Goal: Task Accomplishment & Management: Manage account settings

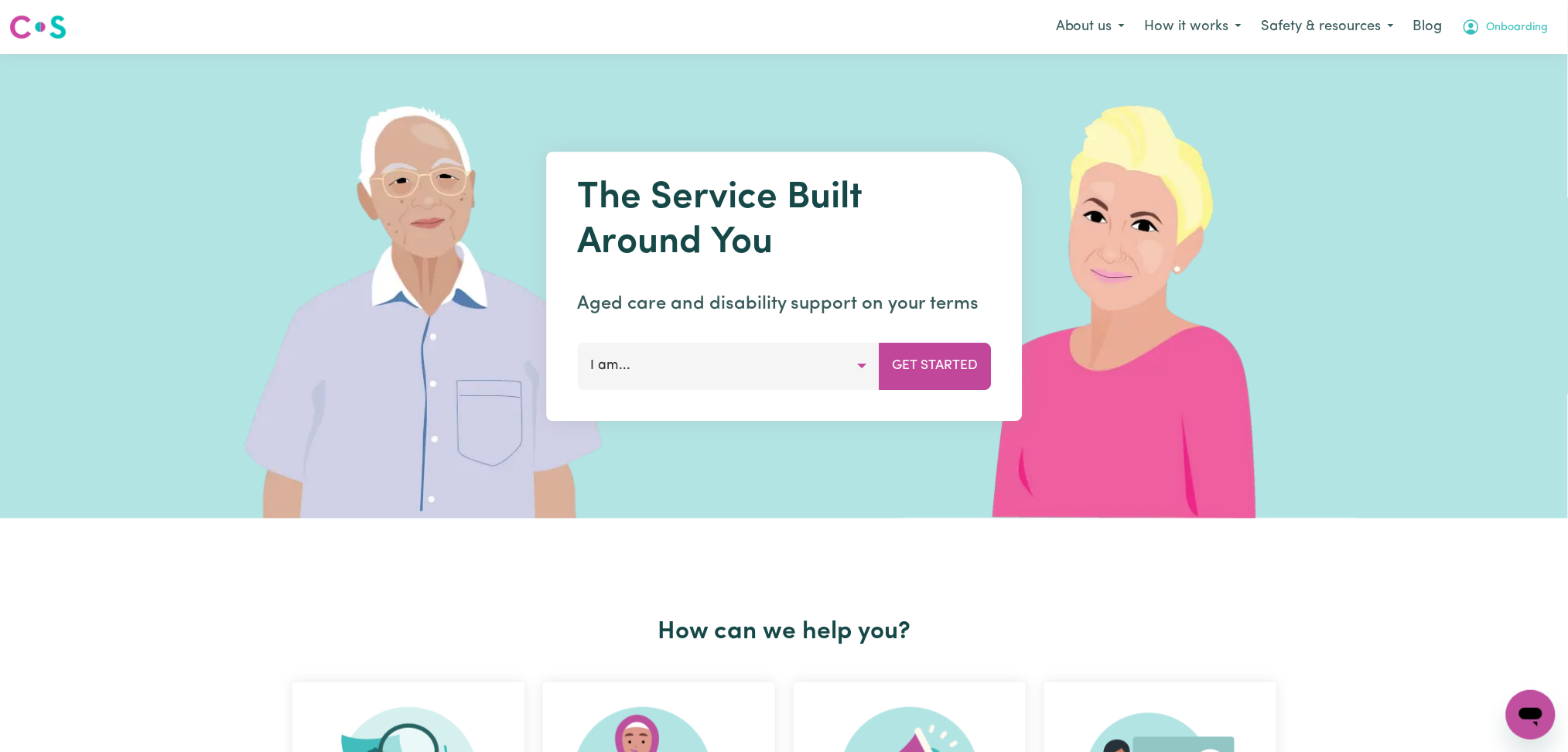
drag, startPoint x: 1547, startPoint y: 19, endPoint x: 1538, endPoint y: 36, distance: 19.2
click at [1547, 19] on span "Onboarding" at bounding box center [1517, 27] width 62 height 17
click at [1489, 93] on link "Logout" at bounding box center [1496, 89] width 122 height 29
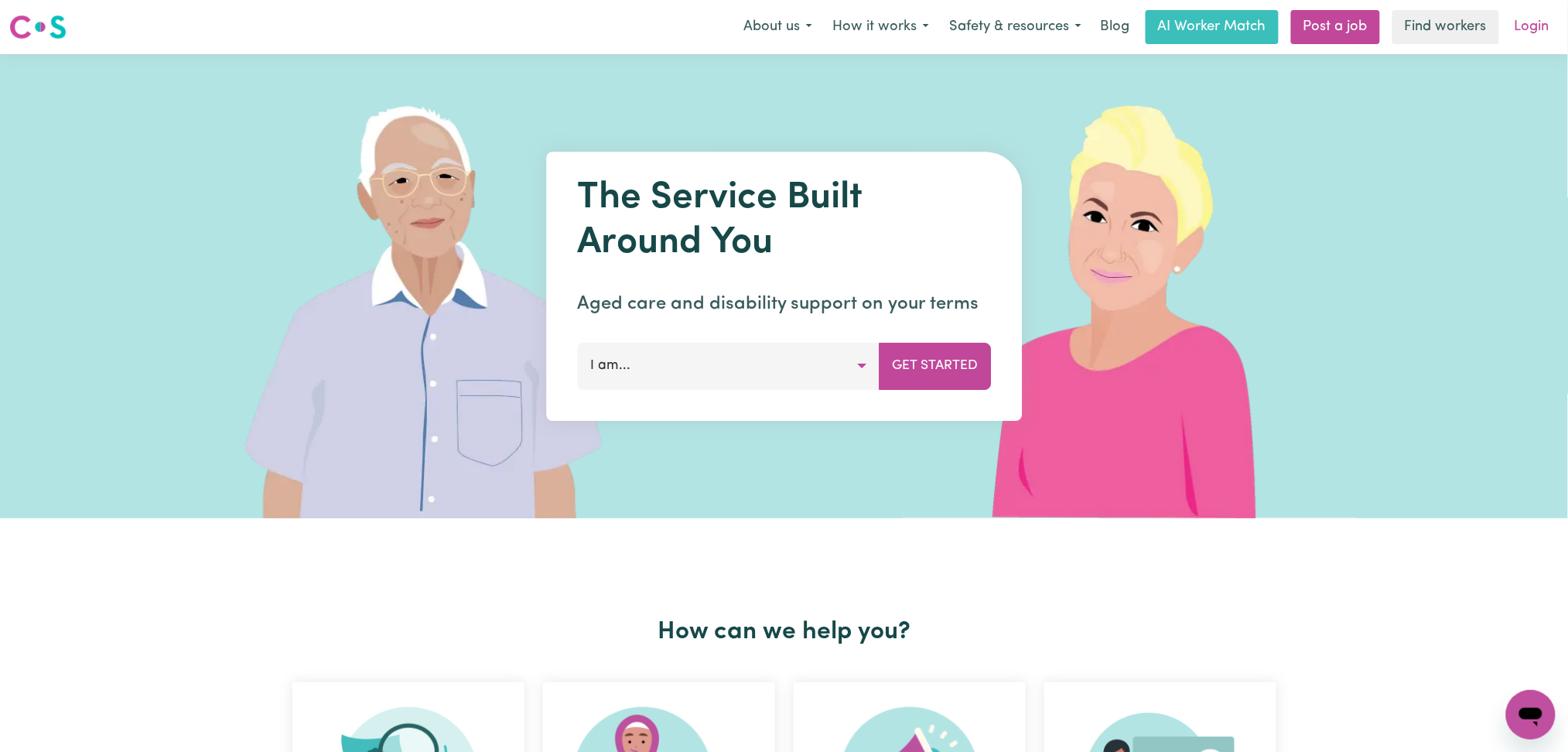
click at [1535, 10] on link "Login" at bounding box center [1532, 27] width 54 height 34
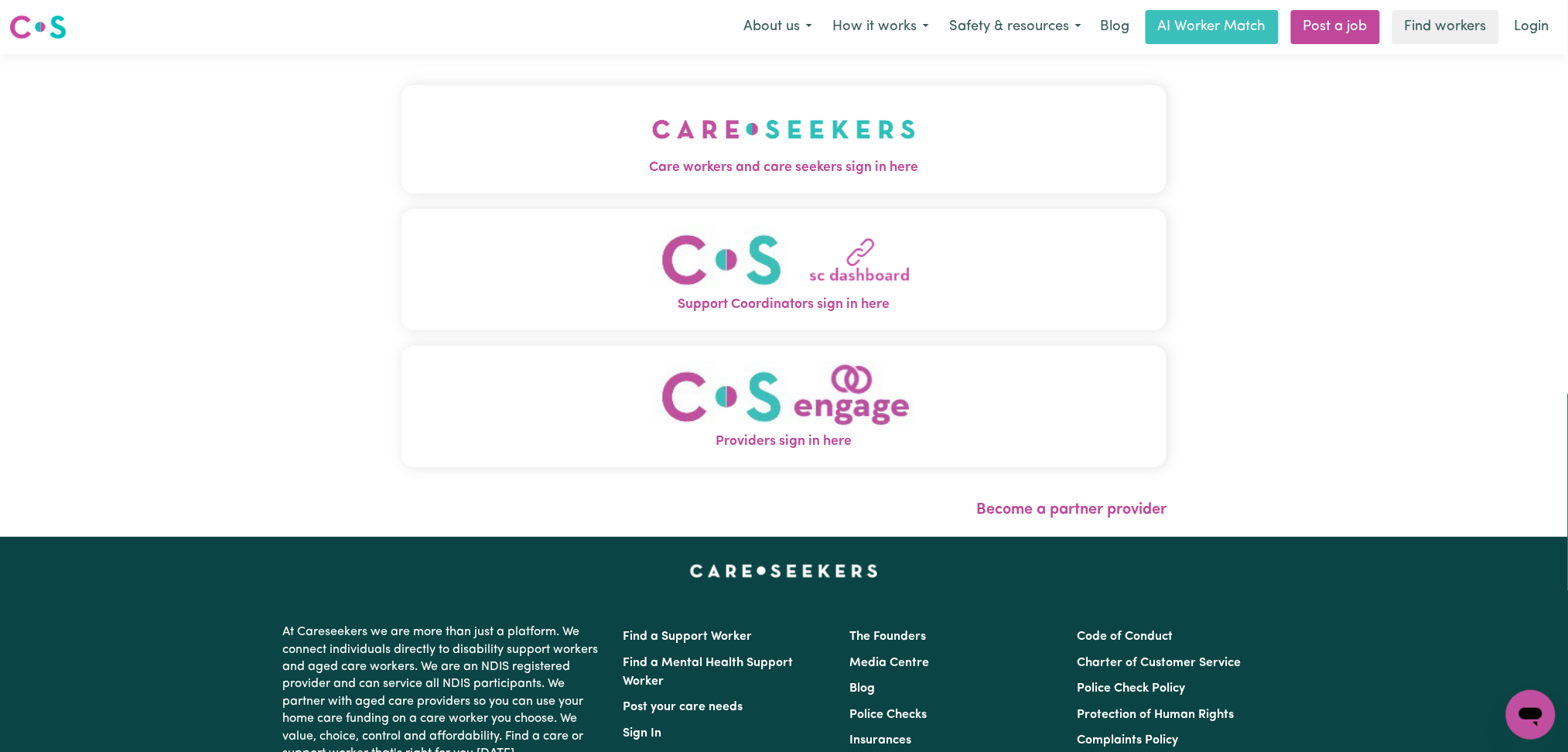
click at [458, 23] on div "Menu About us How it works Safety & resources Blog AI Worker Match Post a job F…" at bounding box center [784, 26] width 1568 height 35
click at [523, 142] on button "Care workers and care seekers sign in here" at bounding box center [784, 139] width 766 height 108
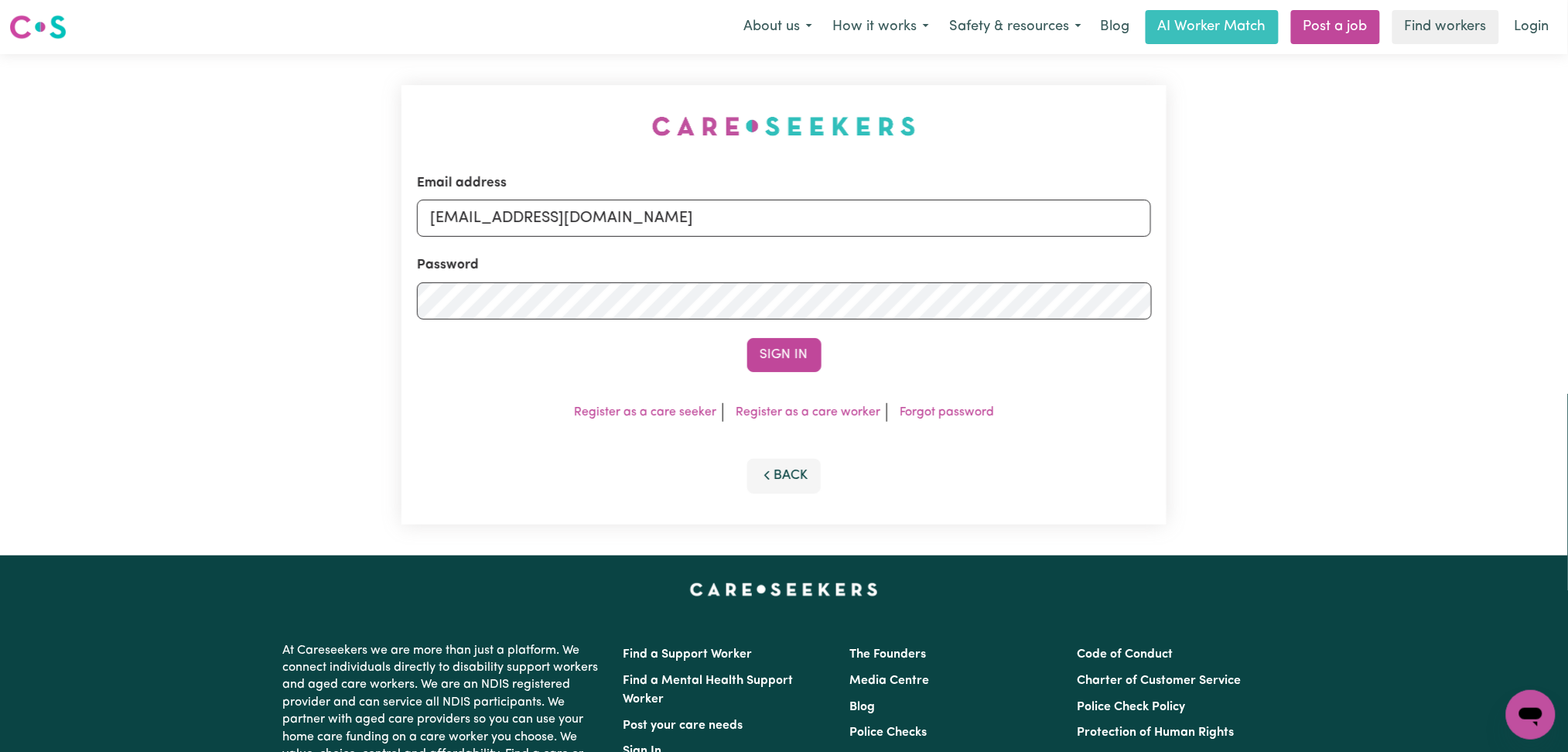
click at [670, 202] on input "[EMAIL_ADDRESS][DOMAIN_NAME]" at bounding box center [784, 218] width 735 height 37
click at [686, 230] on input "[EMAIL_ADDRESS][DOMAIN_NAME]" at bounding box center [784, 218] width 735 height 37
drag, startPoint x: 507, startPoint y: 212, endPoint x: 1159, endPoint y: 308, distance: 659.0
click at [1190, 297] on div "Email address Superuser~[EMAIL_ADDRESS][DOMAIN_NAME] Password Sign In Register …" at bounding box center [784, 305] width 1568 height 501
type input "Superuser~[EMAIL_ADDRESS][DOMAIN_NAME]"
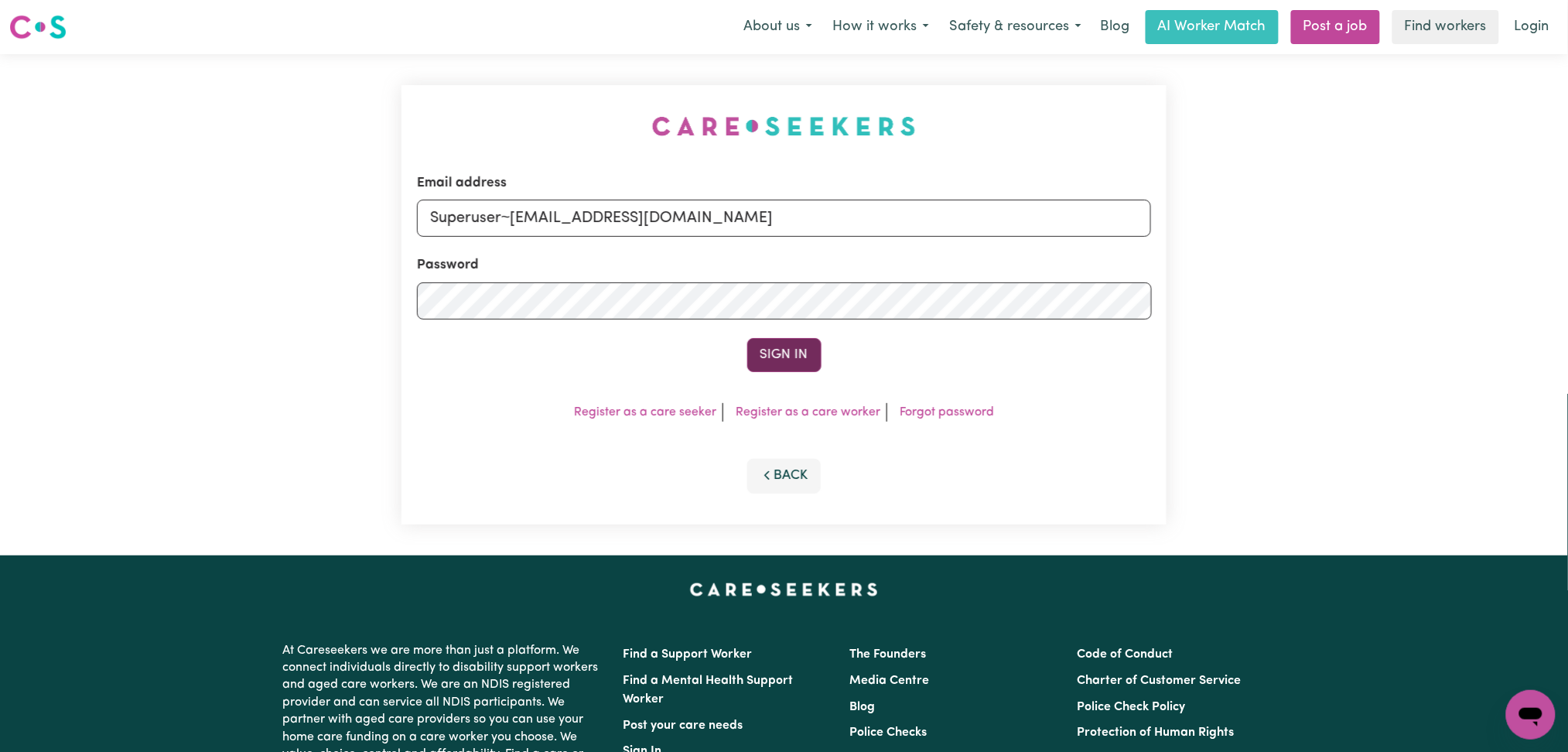
click at [789, 344] on button "Sign In" at bounding box center [784, 356] width 74 height 34
